Goal: Task Accomplishment & Management: Use online tool/utility

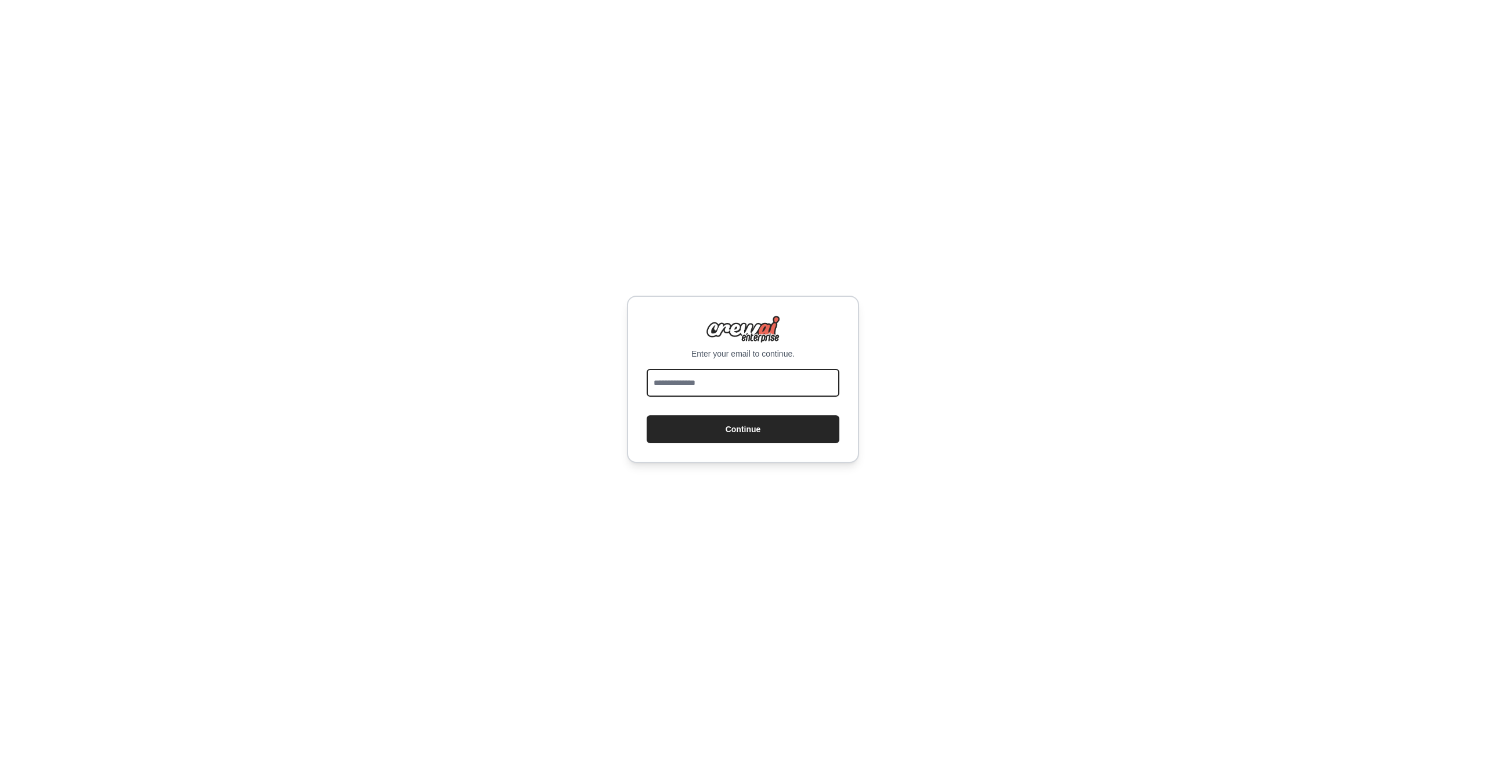
click at [699, 379] on input "email" at bounding box center [743, 383] width 193 height 28
type input "**********"
click at [715, 435] on button "Continue" at bounding box center [743, 429] width 193 height 28
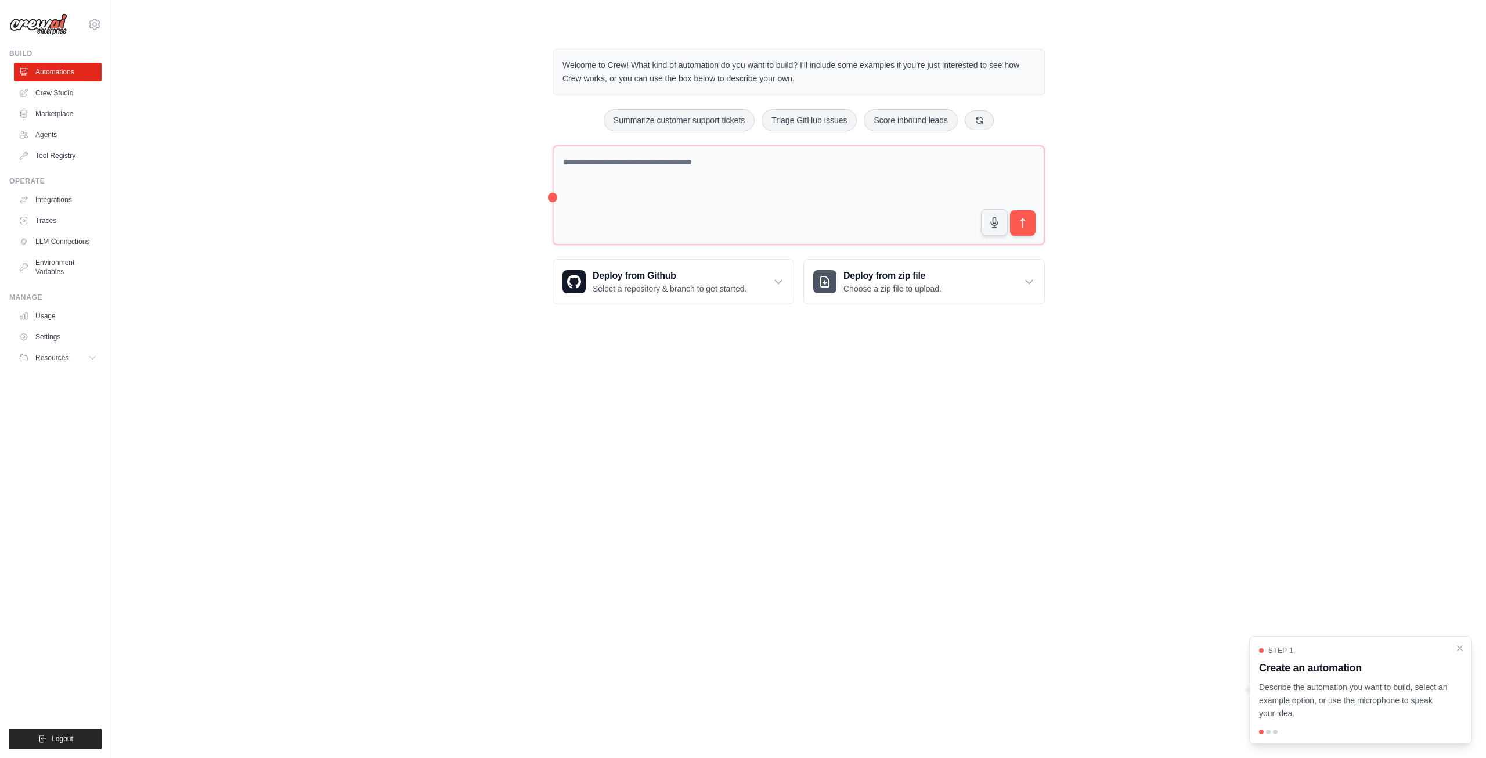
click at [574, 410] on body "bugaiov33@gmail.com Settings Build Automations Crew Studio" at bounding box center [743, 379] width 1486 height 758
click at [707, 446] on body "bugaiov33@gmail.com Settings Build Automations Crew Studio" at bounding box center [743, 379] width 1486 height 758
click at [64, 93] on link "Crew Studio" at bounding box center [59, 93] width 88 height 19
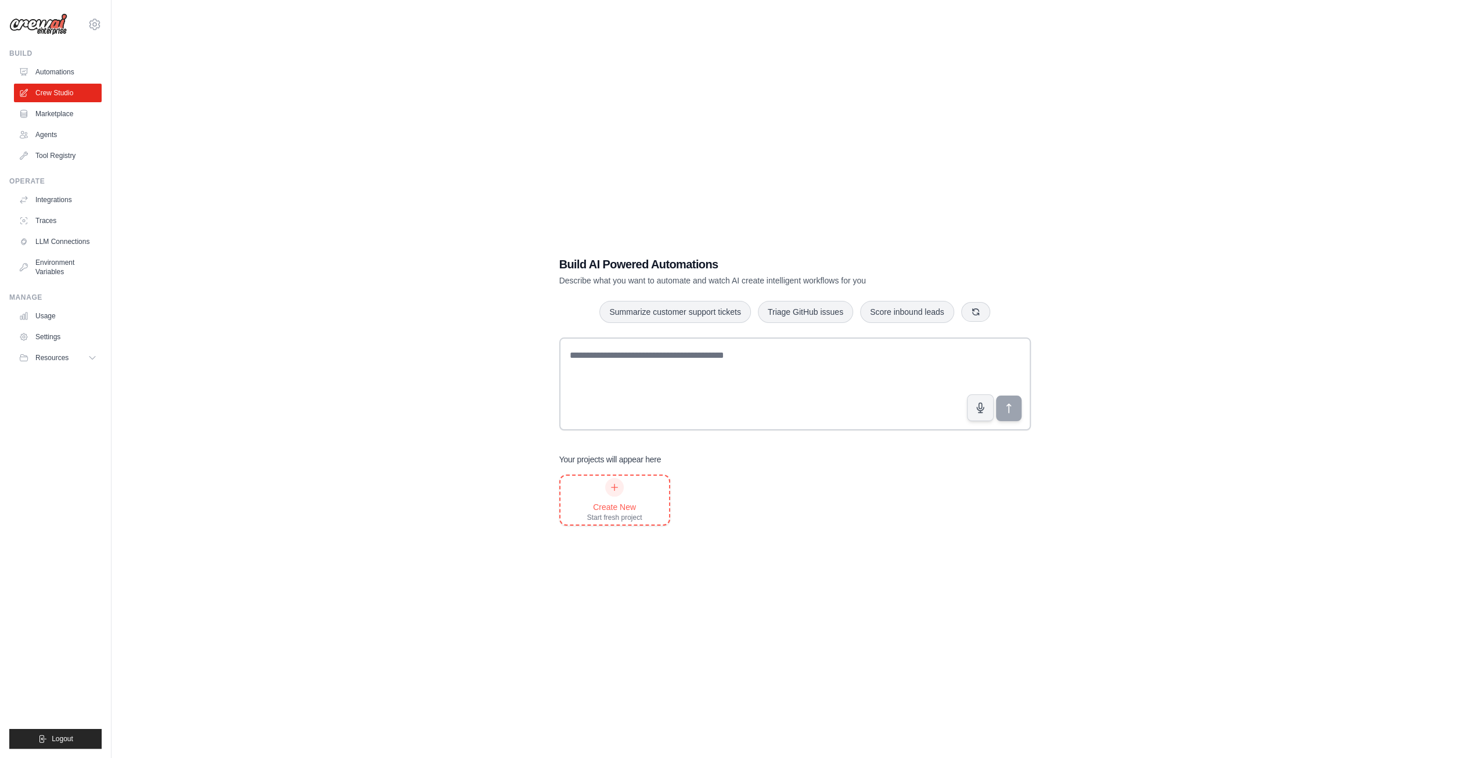
click at [617, 492] on div at bounding box center [614, 487] width 19 height 19
drag, startPoint x: 483, startPoint y: 365, endPoint x: 463, endPoint y: 370, distance: 20.8
click at [483, 365] on div "Build AI Powered Automations Describe what you want to automate and watch AI cr…" at bounding box center [794, 391] width 1329 height 758
click at [58, 136] on link "Agents" at bounding box center [59, 134] width 88 height 19
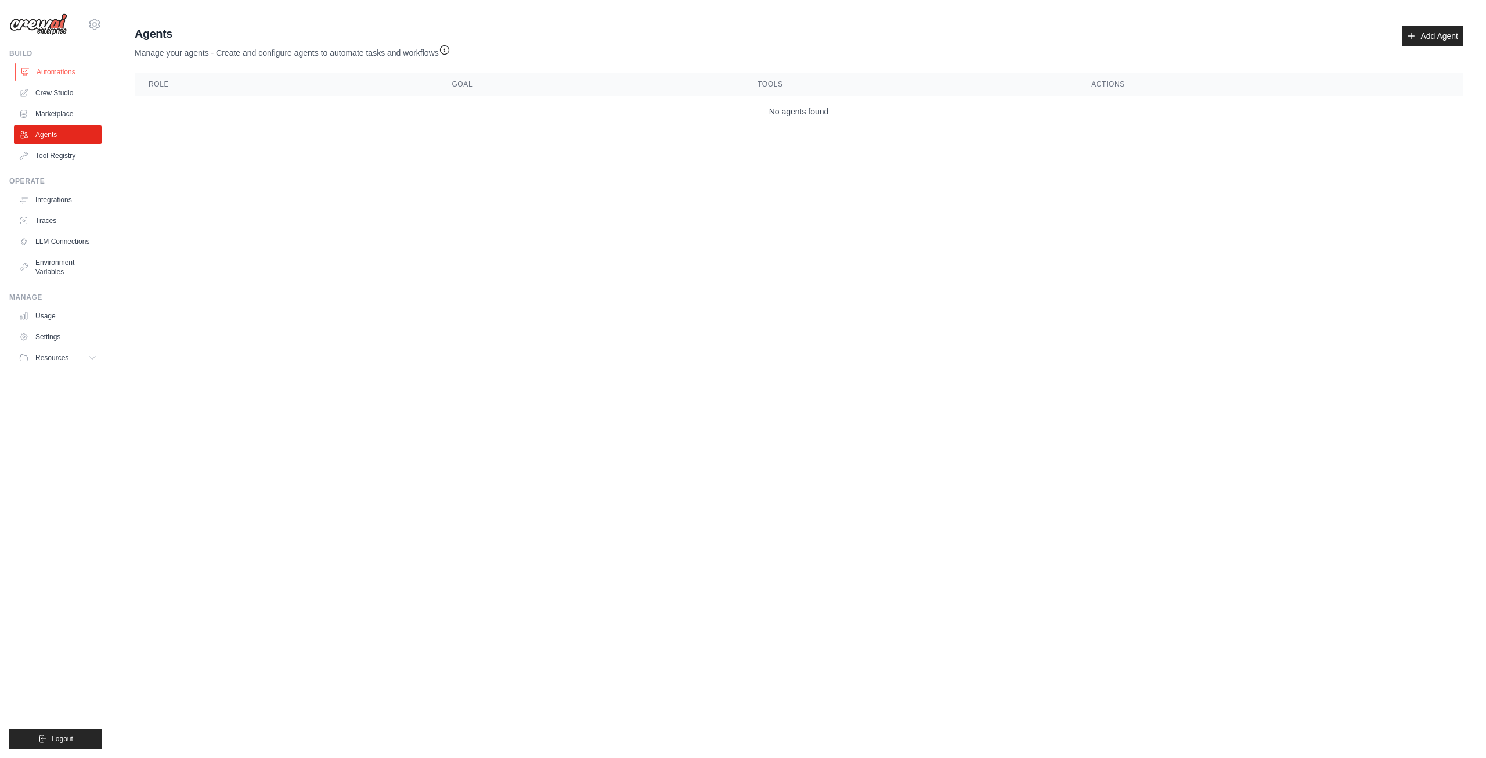
click at [53, 70] on link "Automations" at bounding box center [59, 72] width 88 height 19
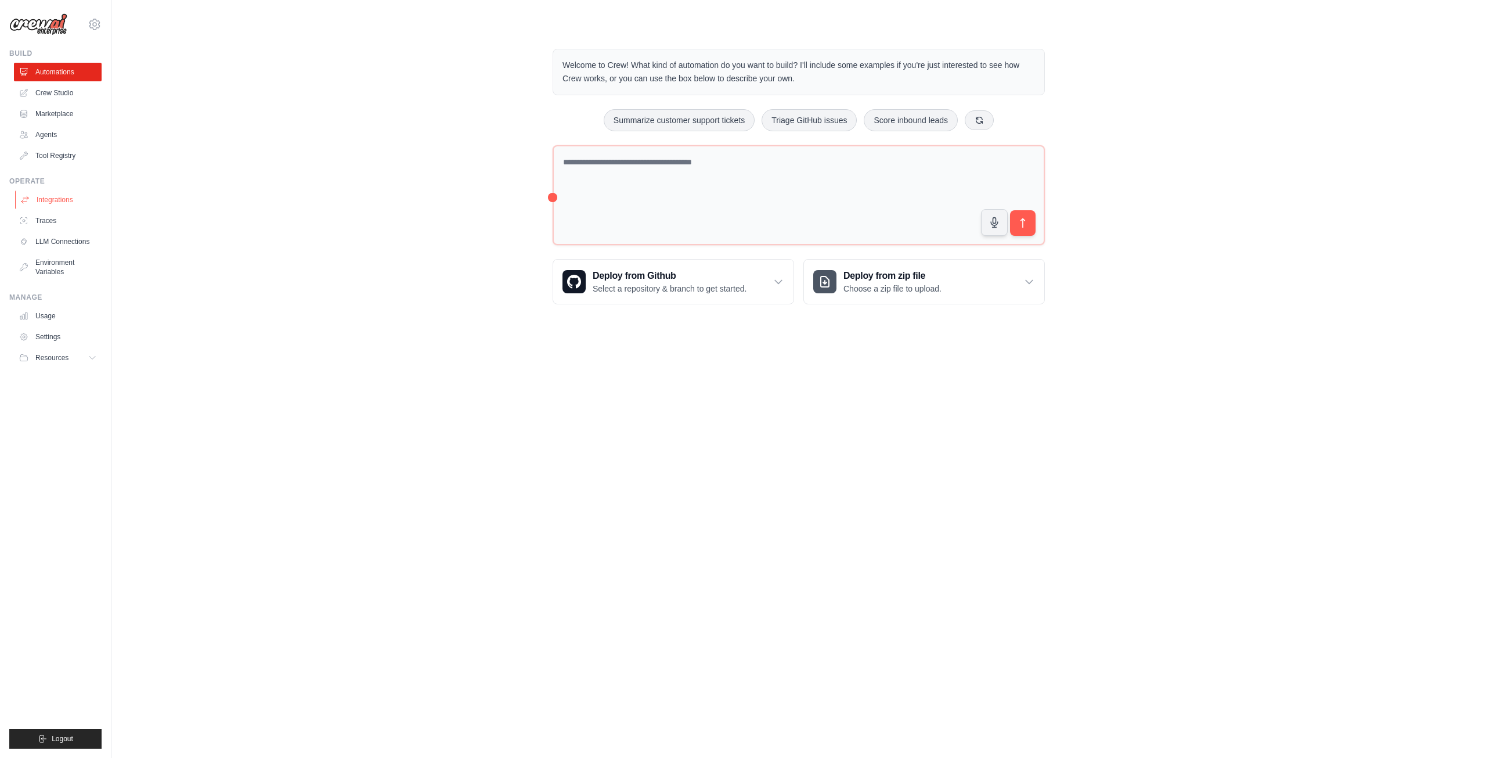
click at [60, 201] on link "Integrations" at bounding box center [59, 199] width 88 height 19
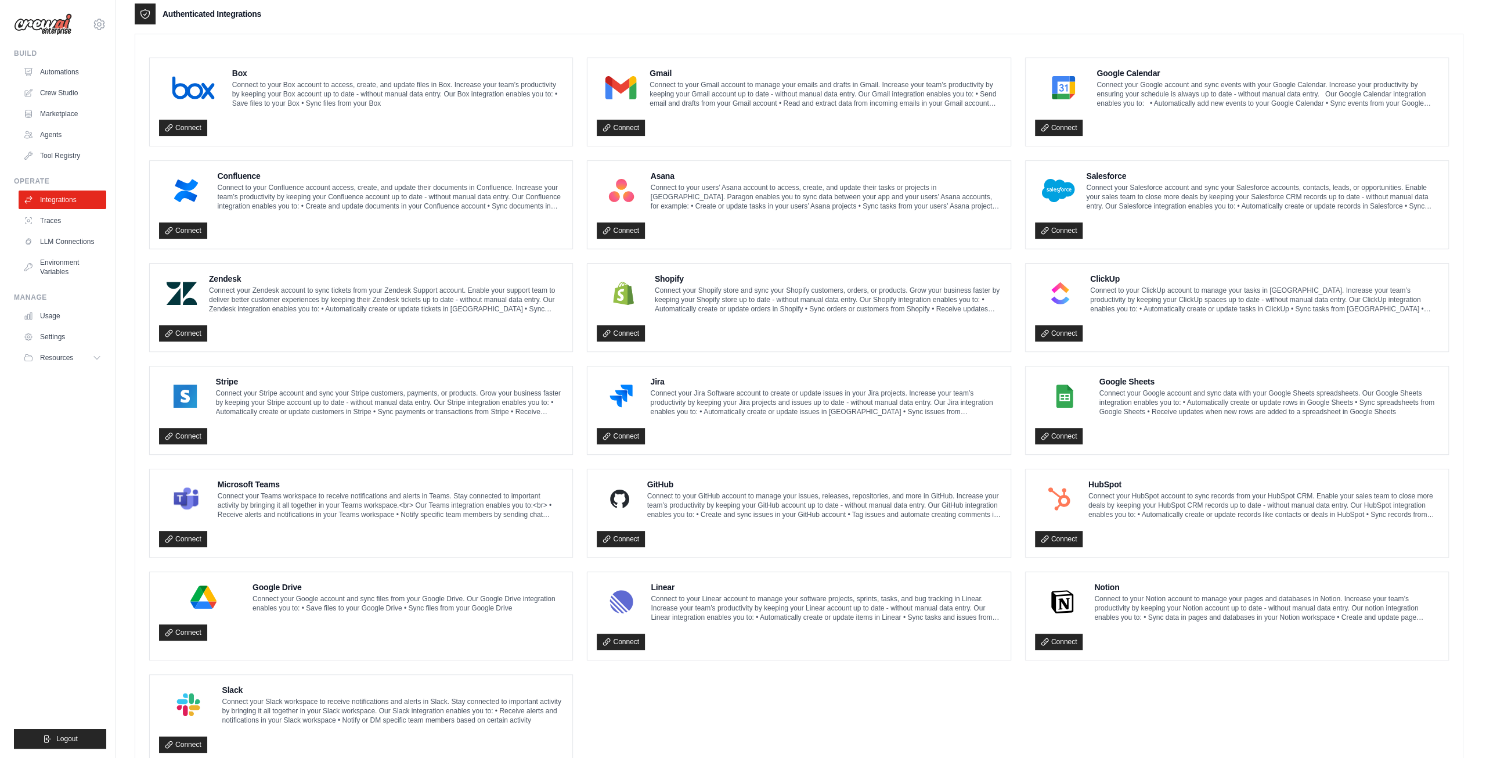
scroll to position [290, 0]
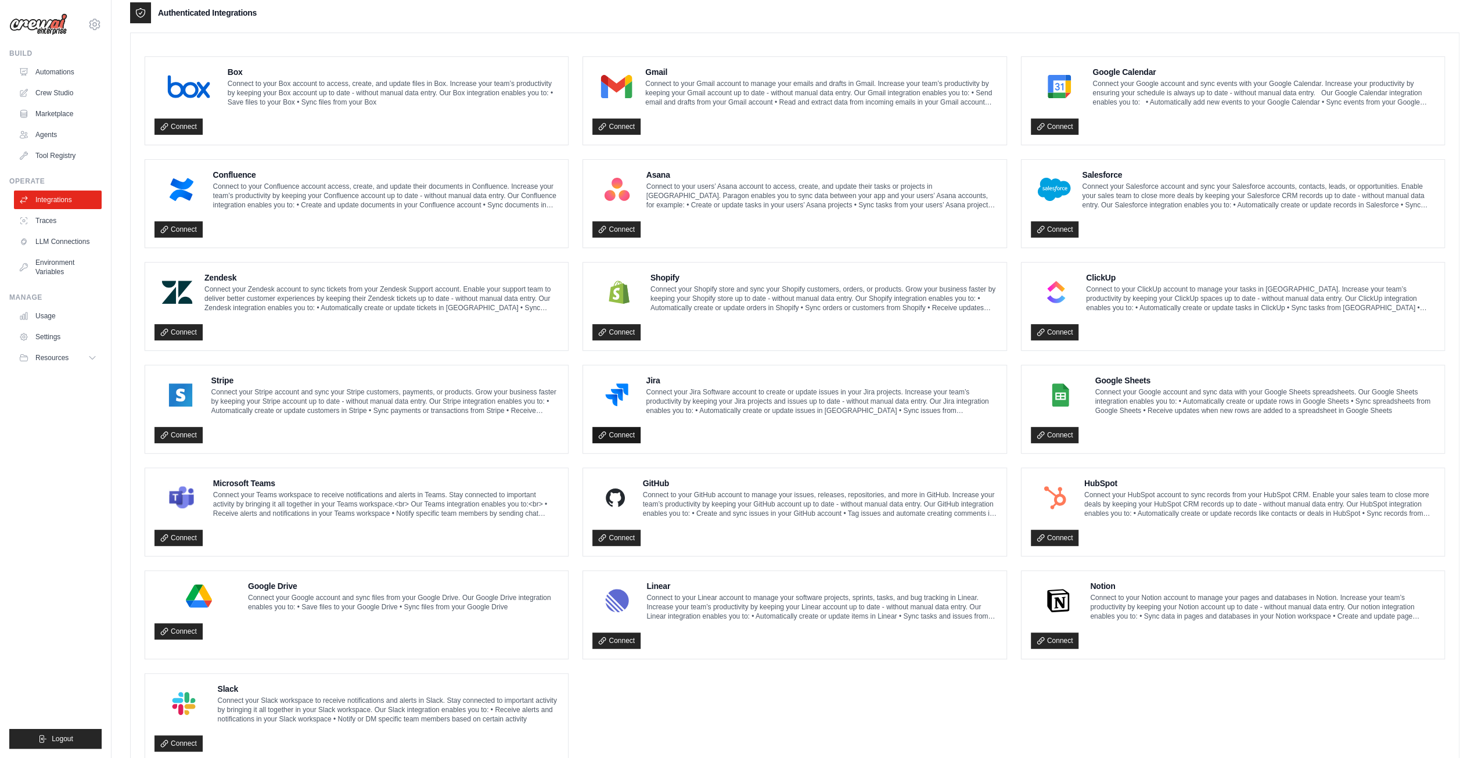
click at [621, 432] on link "Connect" at bounding box center [616, 435] width 48 height 16
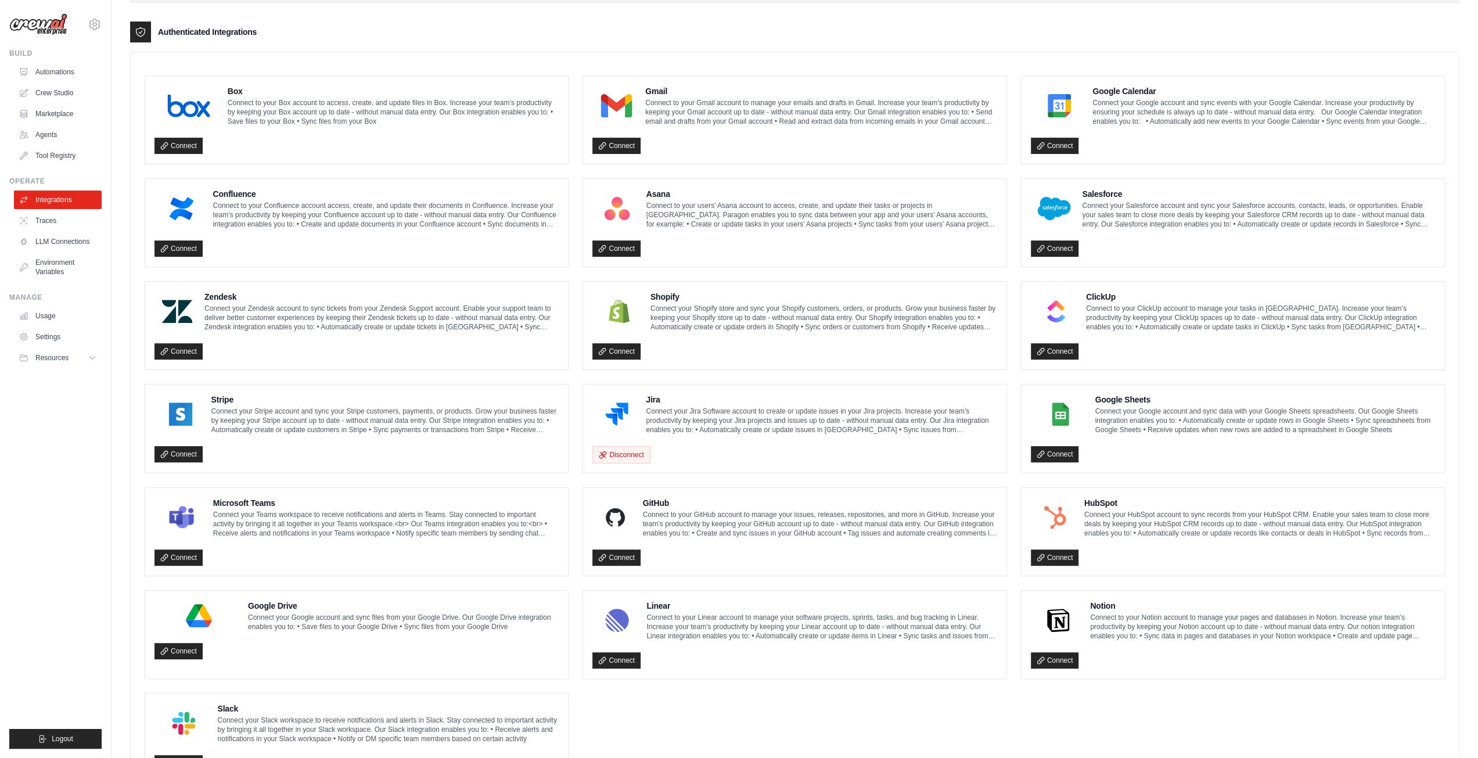
scroll to position [310, 0]
click at [610, 556] on link "Connect" at bounding box center [616, 558] width 48 height 16
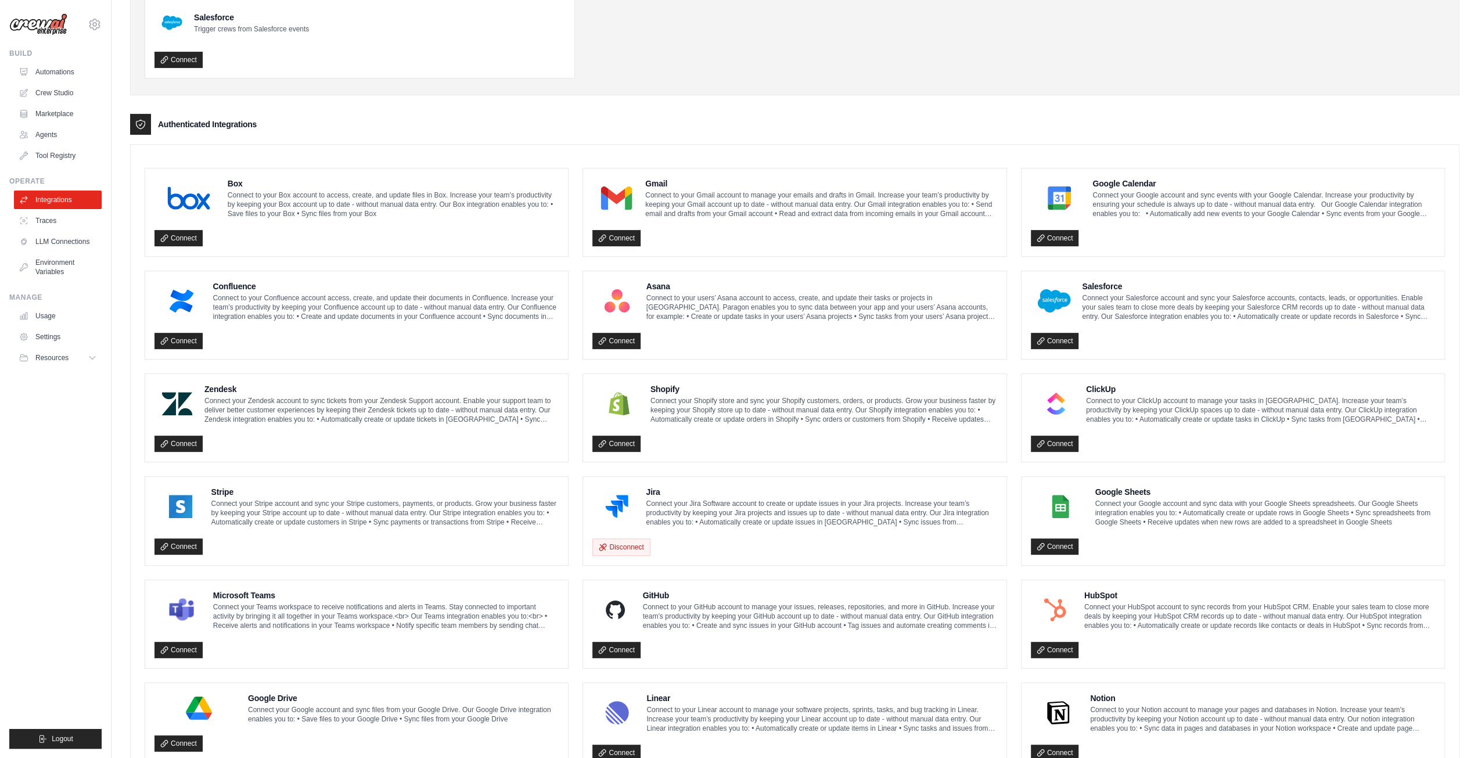
scroll to position [252, 0]
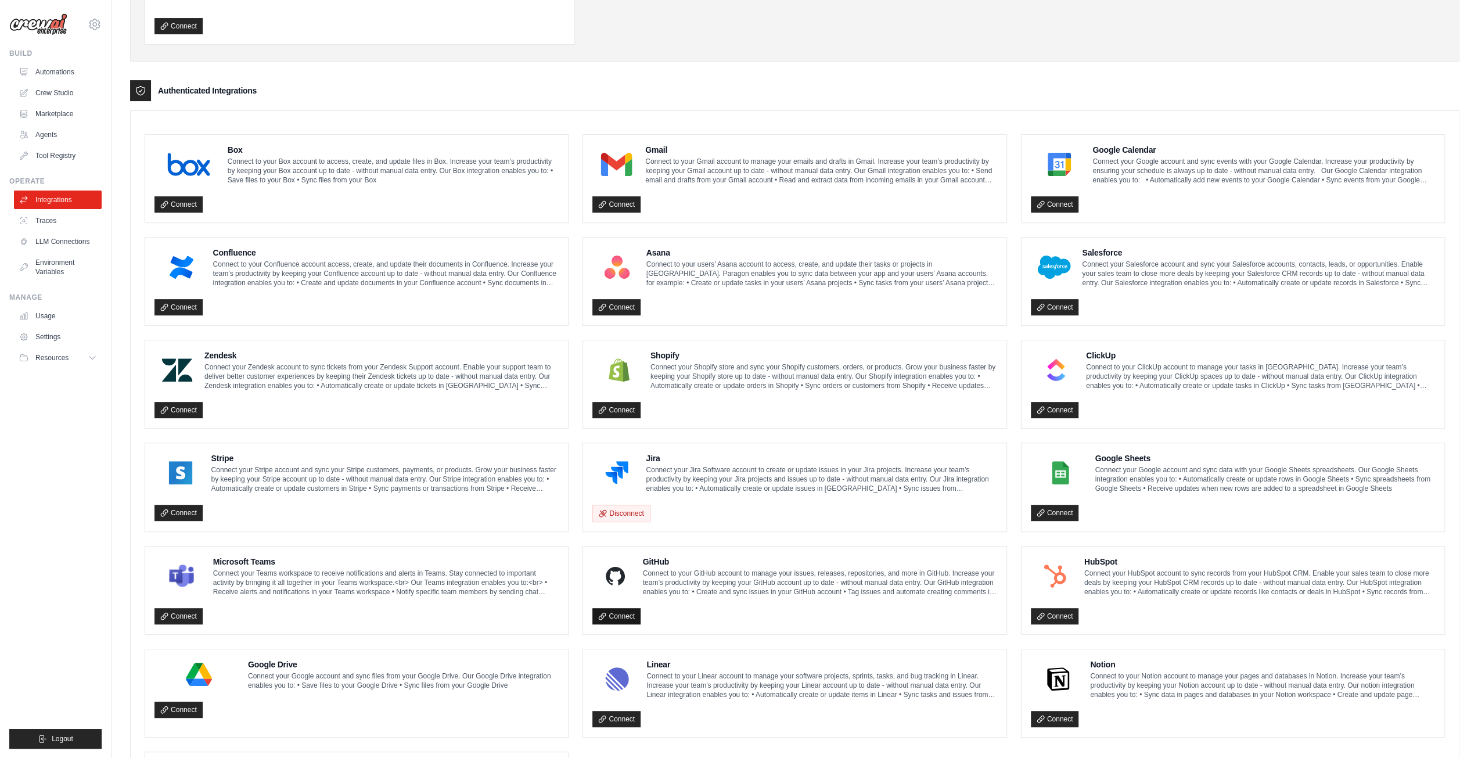
click at [623, 614] on link "Connect" at bounding box center [616, 616] width 48 height 16
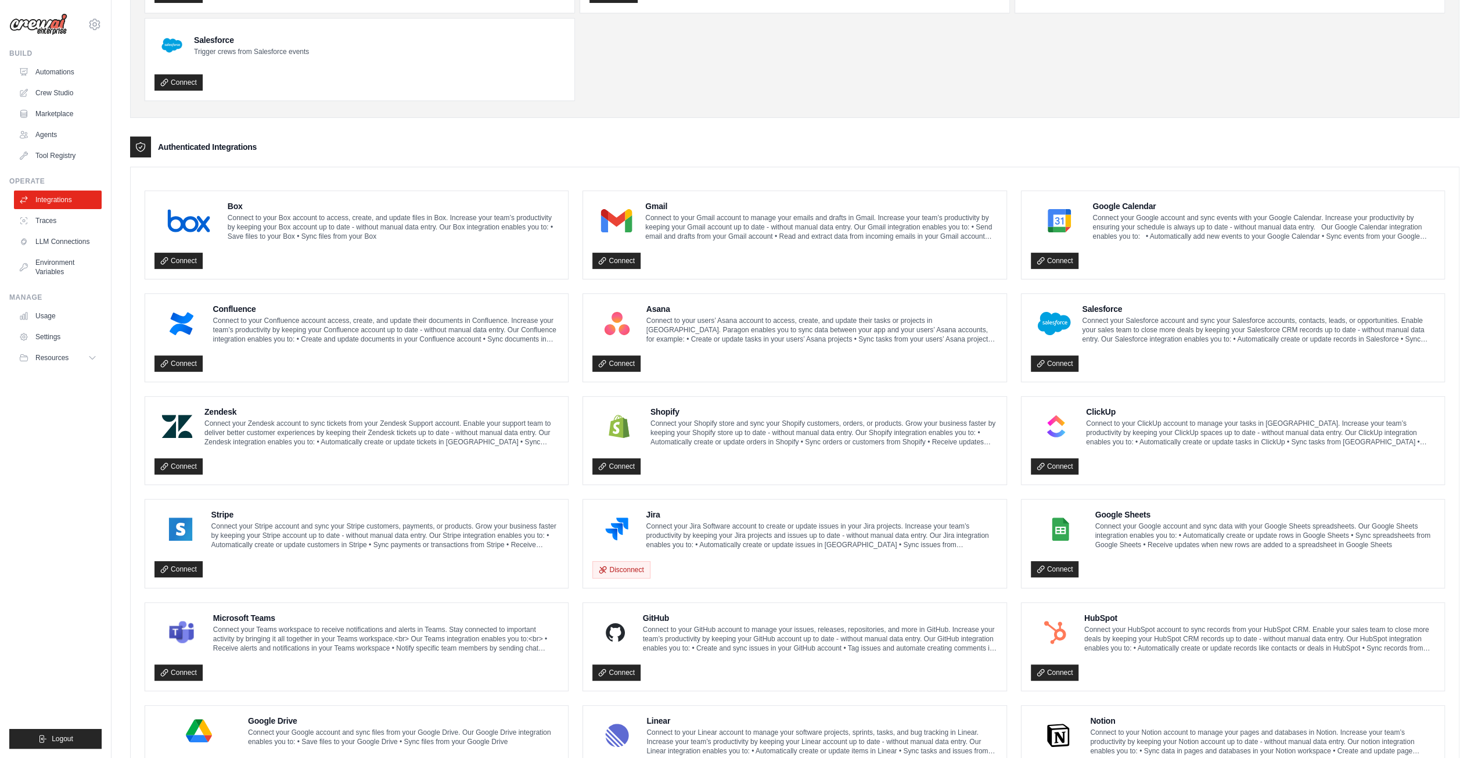
scroll to position [194, 0]
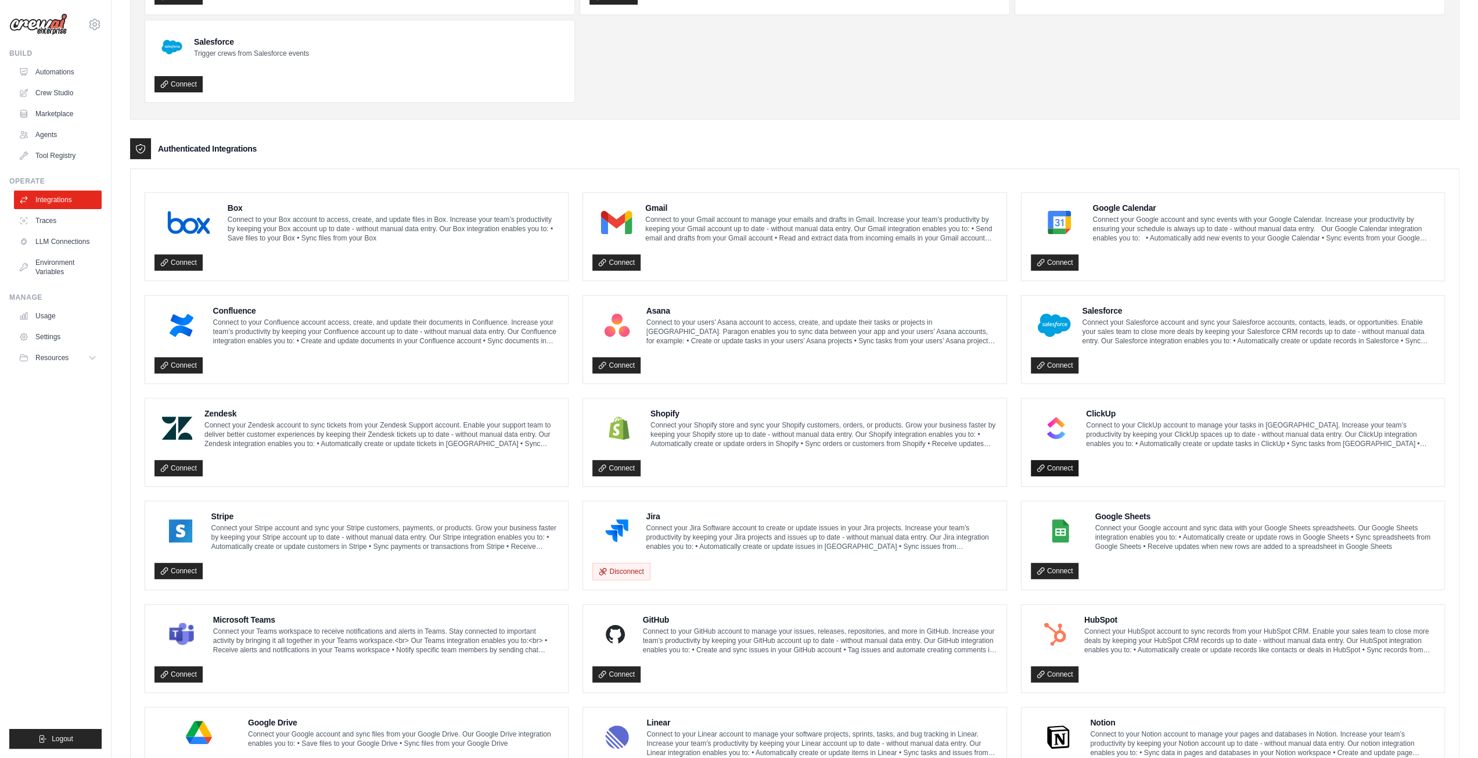
click at [1052, 462] on link "Connect" at bounding box center [1055, 468] width 48 height 16
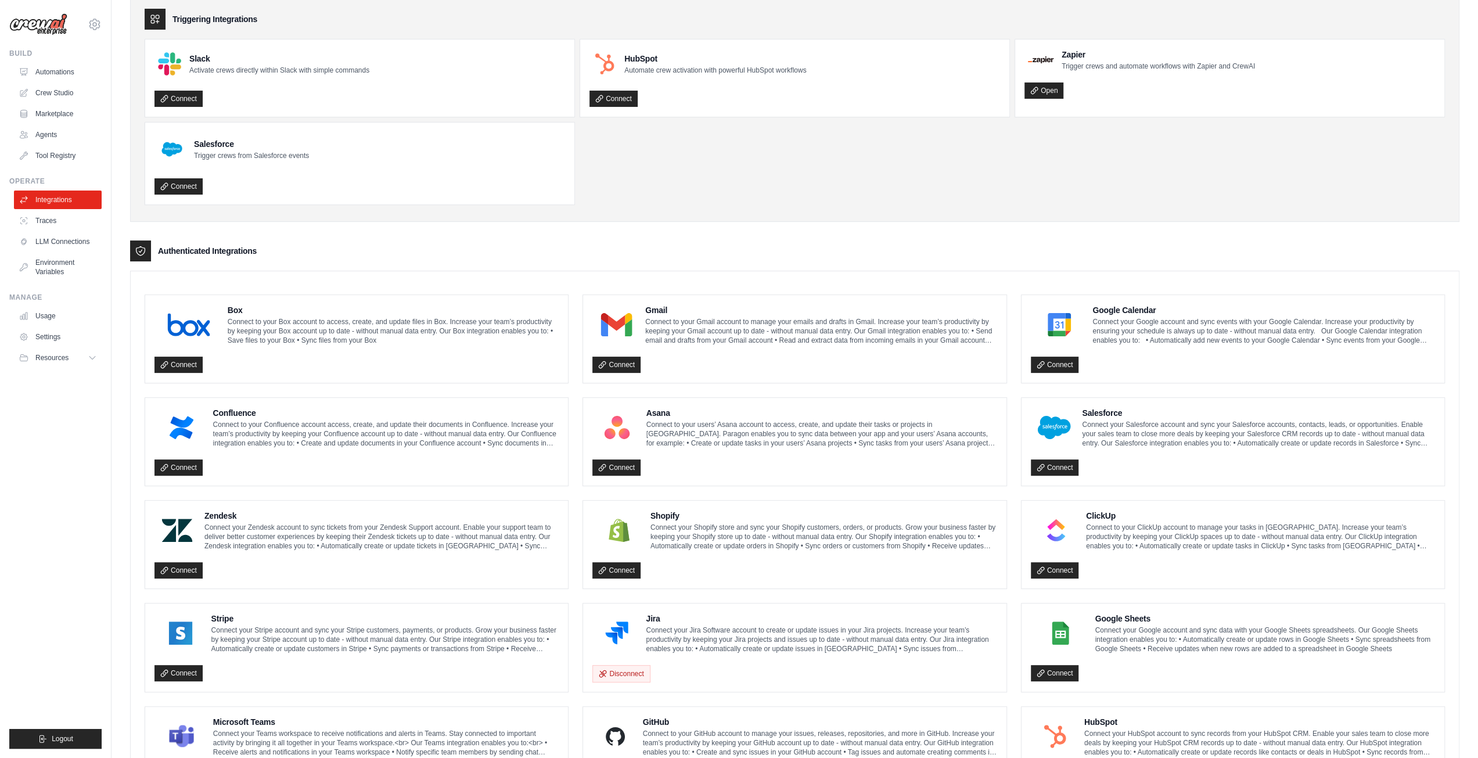
scroll to position [0, 0]
